Goal: Check status

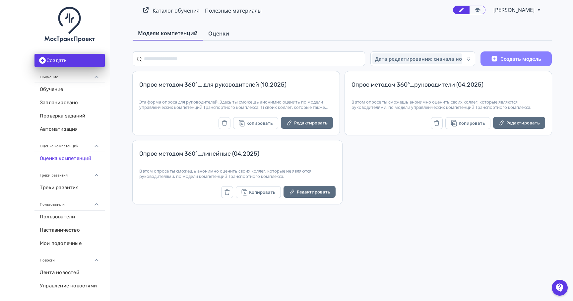
click at [218, 29] on link "Оценки" at bounding box center [219, 33] width 32 height 13
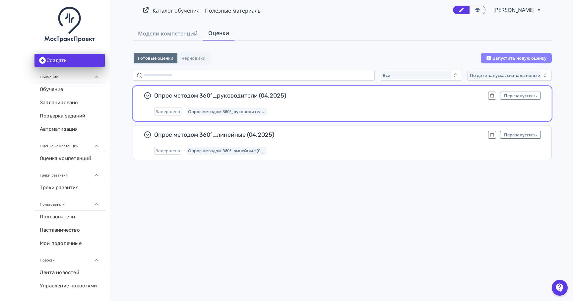
click at [292, 108] on div "Завершено Опрос методом 360°_руководител..." at bounding box center [347, 112] width 387 height 8
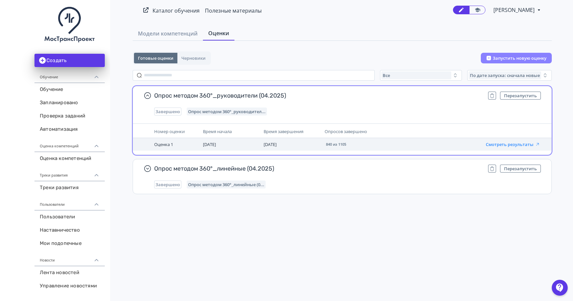
click at [505, 142] on button "Смотреть результаты" at bounding box center [513, 144] width 54 height 5
click at [501, 145] on button "Смотреть результаты" at bounding box center [513, 144] width 54 height 5
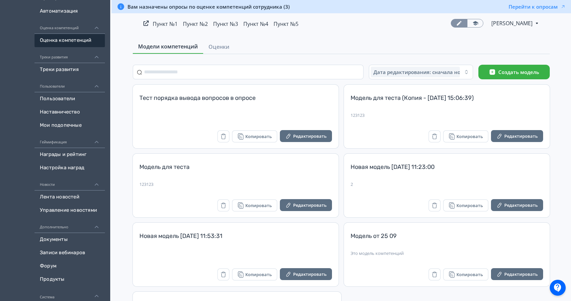
scroll to position [94, 0]
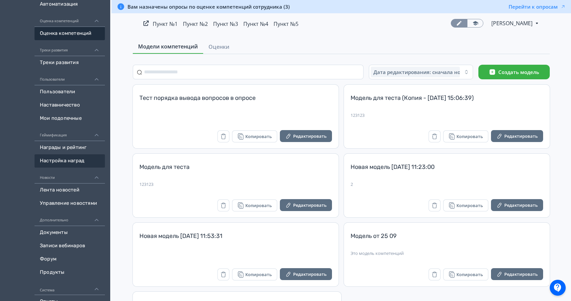
click at [84, 162] on link "Настройка наград" at bounding box center [70, 160] width 70 height 13
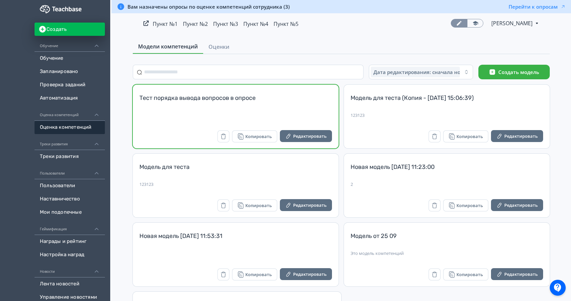
scroll to position [66, 0]
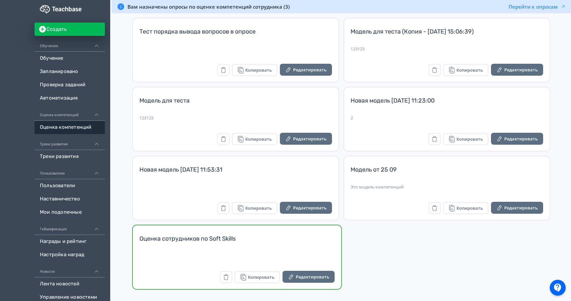
click at [221, 245] on div "Оценка сотрудников по Soft Skills" at bounding box center [236, 243] width 195 height 16
click at [175, 234] on div "Оценка сотрудников по Soft Skills Копировать Редактировать" at bounding box center [237, 257] width 208 height 64
click at [175, 232] on div "Оценка сотрудников по Soft Skills Копировать Редактировать" at bounding box center [237, 257] width 208 height 64
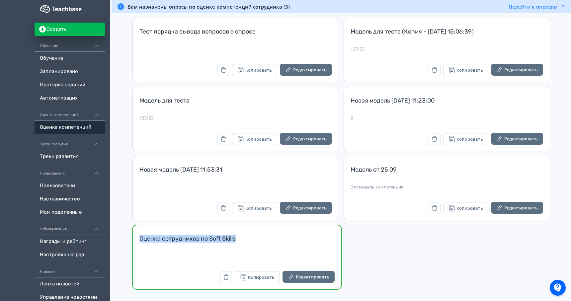
click at [175, 232] on div "Оценка сотрудников по Soft Skills Копировать Редактировать" at bounding box center [237, 257] width 208 height 64
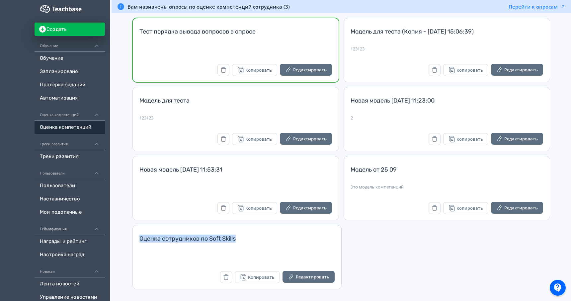
scroll to position [0, 0]
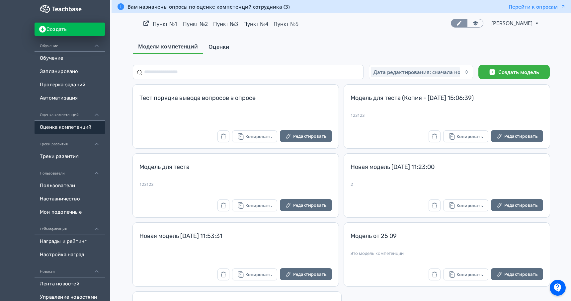
click at [218, 52] on link "Оценки" at bounding box center [219, 46] width 32 height 13
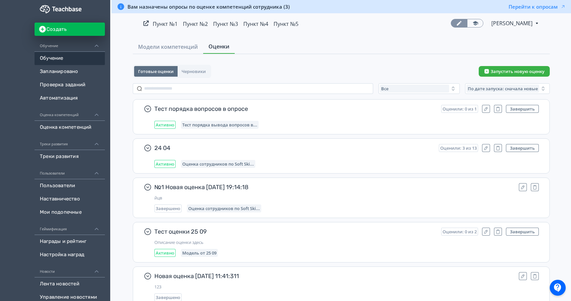
click at [67, 62] on link "Обучение" at bounding box center [70, 58] width 70 height 13
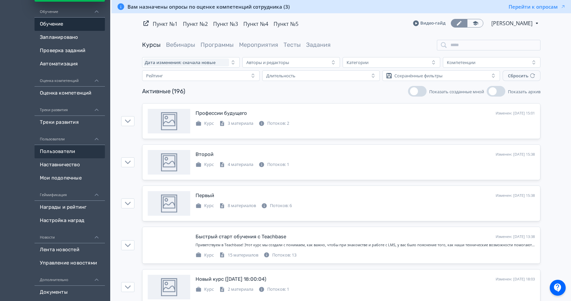
scroll to position [35, 0]
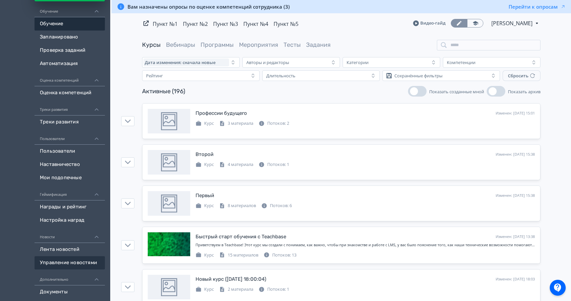
click at [82, 259] on link "Управление новостями" at bounding box center [70, 262] width 70 height 13
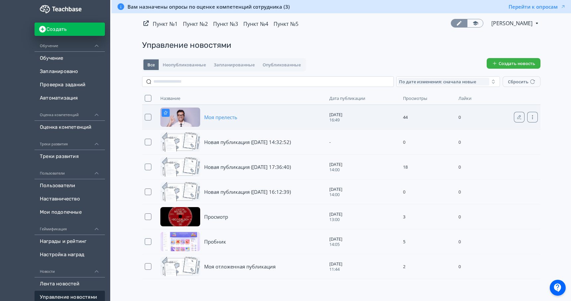
click at [225, 116] on span "Моя прелесть" at bounding box center [220, 117] width 33 height 7
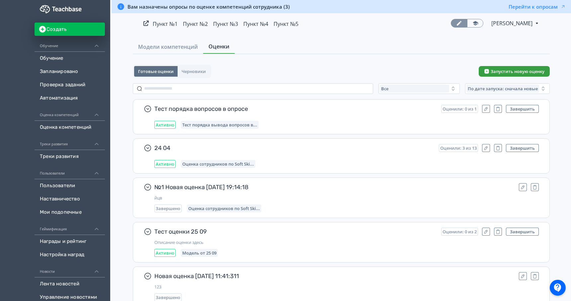
click at [487, 69] on icon "button" at bounding box center [486, 71] width 5 height 5
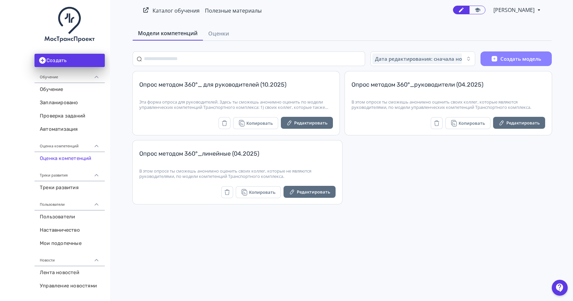
click at [215, 42] on div "Модели компетенций Оценки Дата редактирования: сначала новые Создать модель Опр…" at bounding box center [343, 116] width 462 height 178
click at [213, 37] on span "Оценки" at bounding box center [218, 34] width 21 height 8
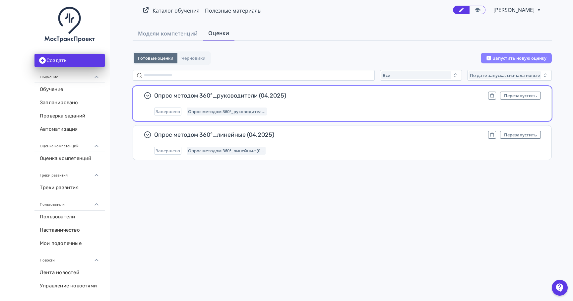
click at [272, 104] on div "Опрос методом 360°_руководители (04.2025) Перезапустить Завершено Опрос методом…" at bounding box center [347, 104] width 387 height 24
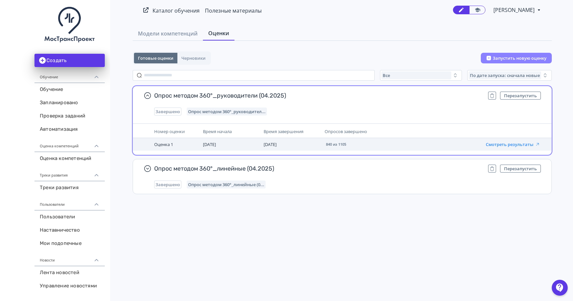
click at [494, 144] on button "Смотреть результаты" at bounding box center [513, 144] width 54 height 5
